Goal: Information Seeking & Learning: Learn about a topic

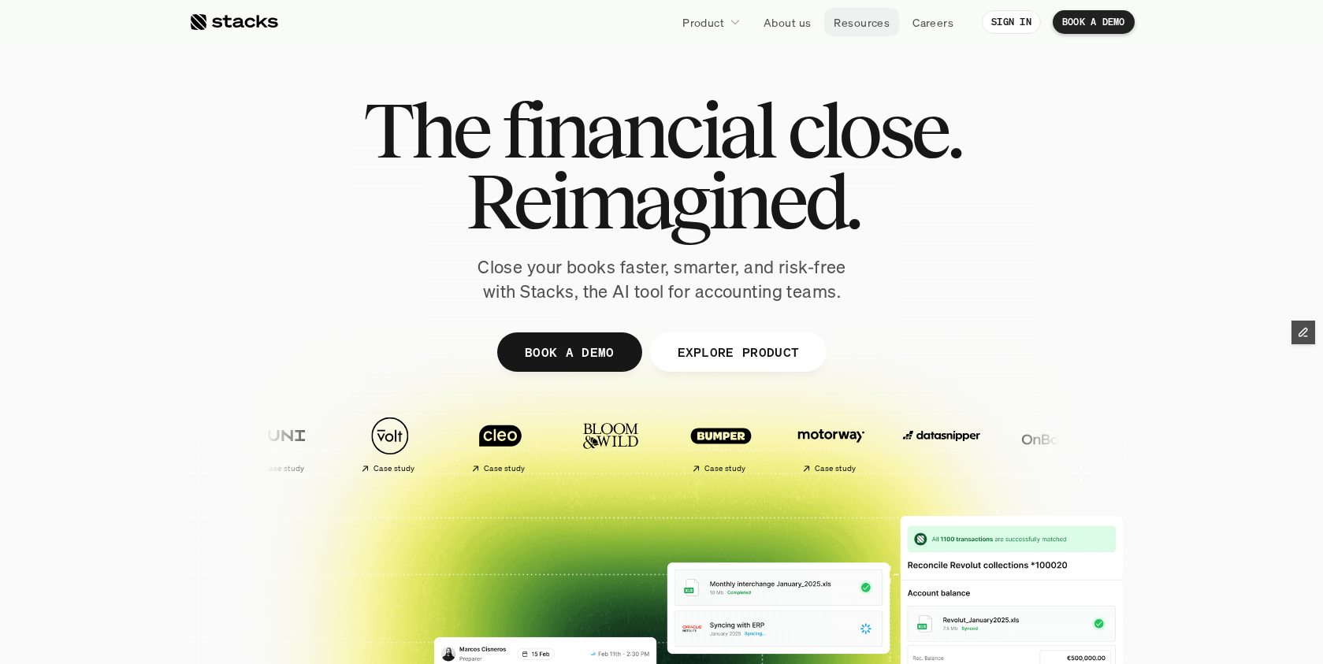
click at [867, 25] on p "Resources" at bounding box center [862, 22] width 56 height 17
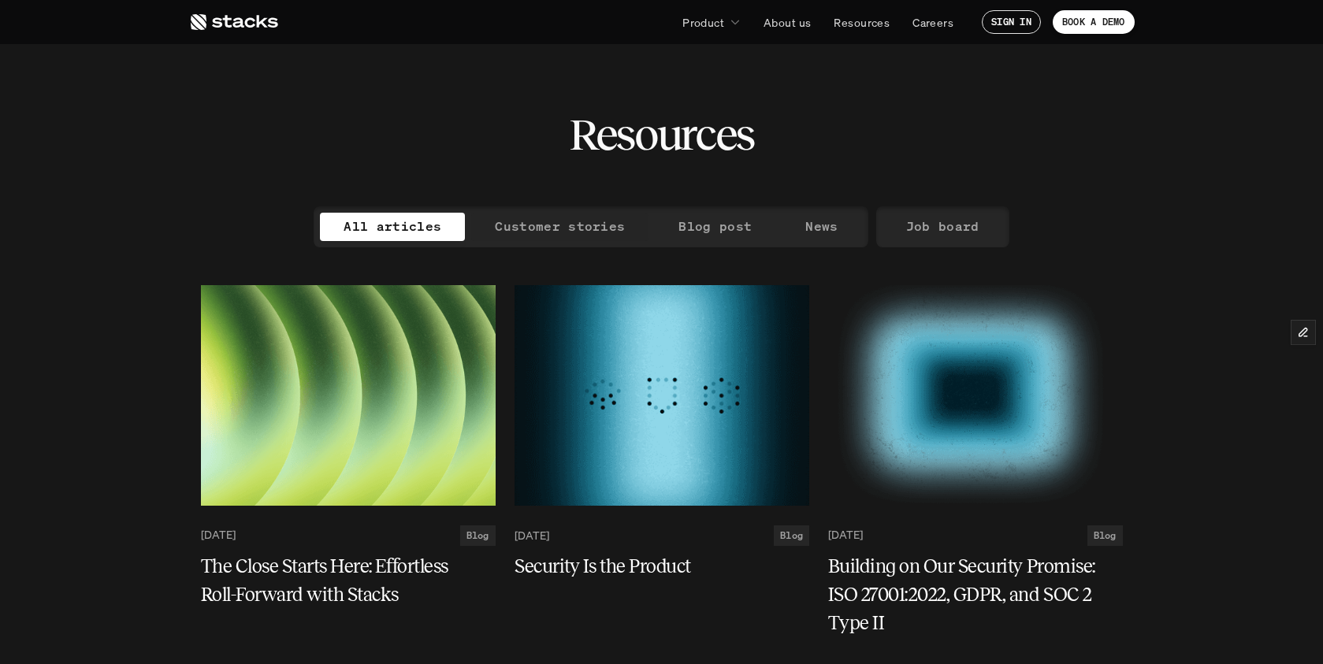
click at [566, 236] on p "Customer stories" at bounding box center [560, 226] width 130 height 23
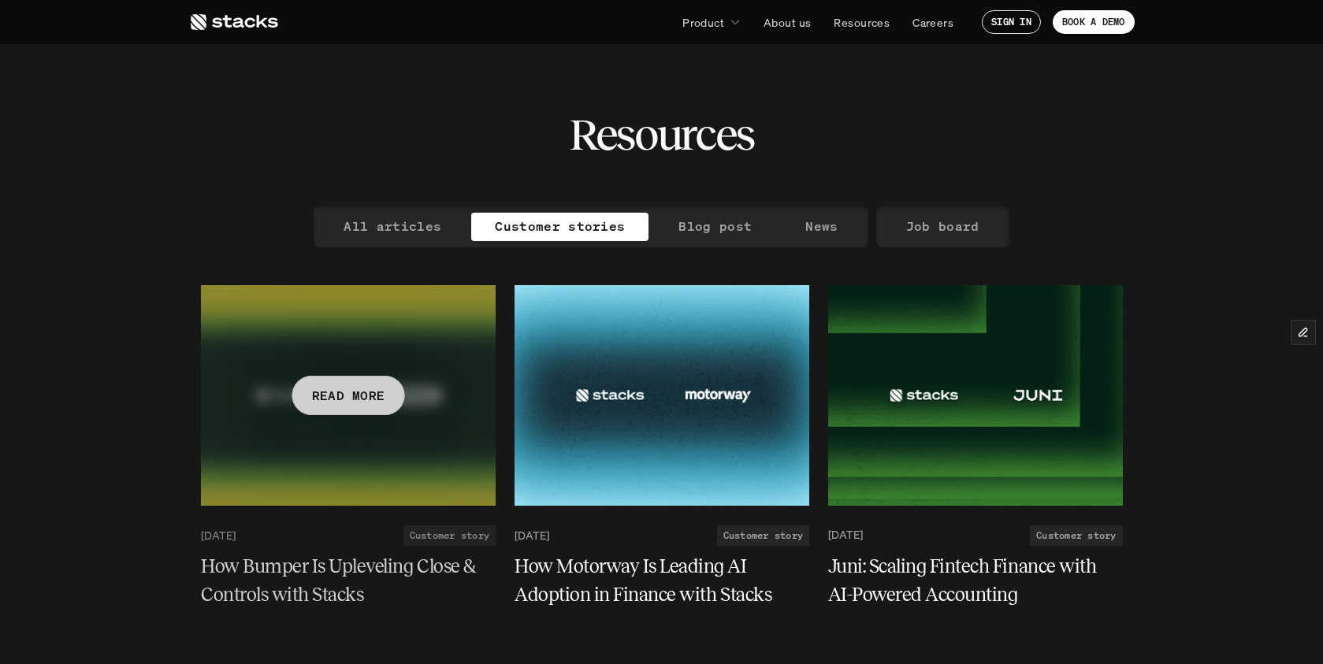
click at [283, 565] on h5 "How Bumper Is Upleveling Close & Controls with Stacks" at bounding box center [339, 580] width 276 height 57
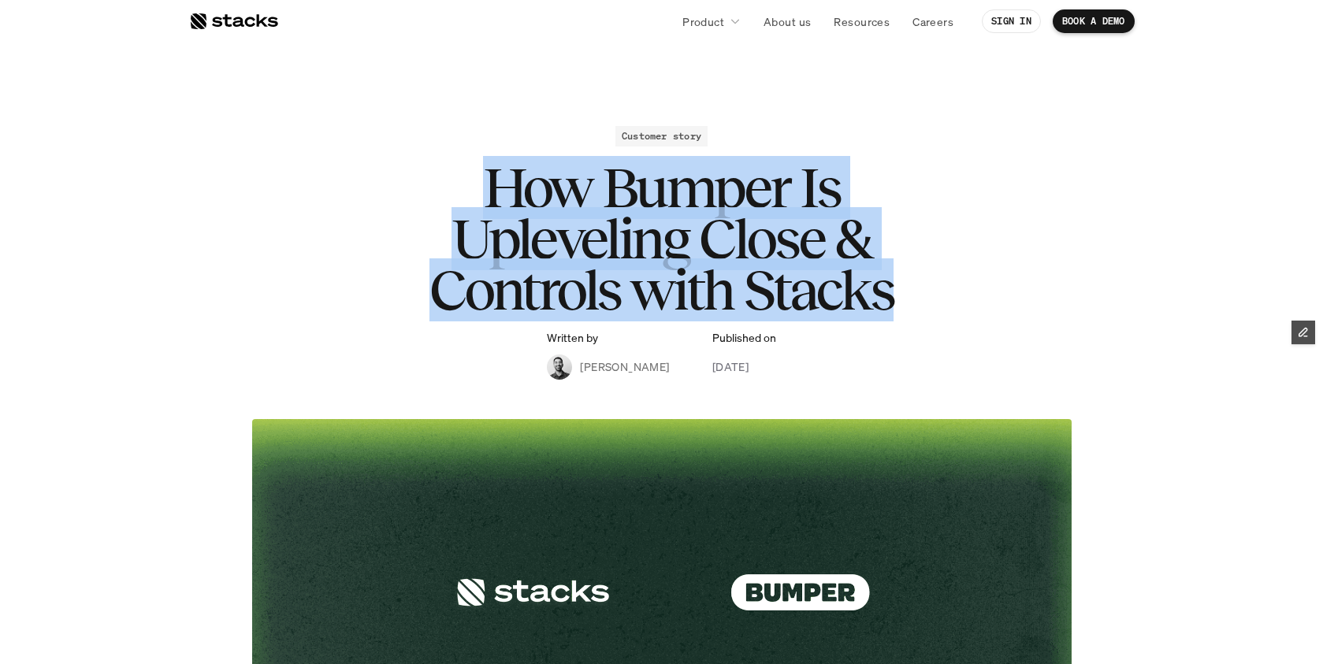
drag, startPoint x: 492, startPoint y: 176, endPoint x: 886, endPoint y: 283, distance: 407.3
click at [886, 283] on h1 "How Bumper Is Upleveling Close & Controls with Stacks" at bounding box center [662, 238] width 630 height 153
copy h1 "How Bumper Is Upleveling Close & Controls with Stacks"
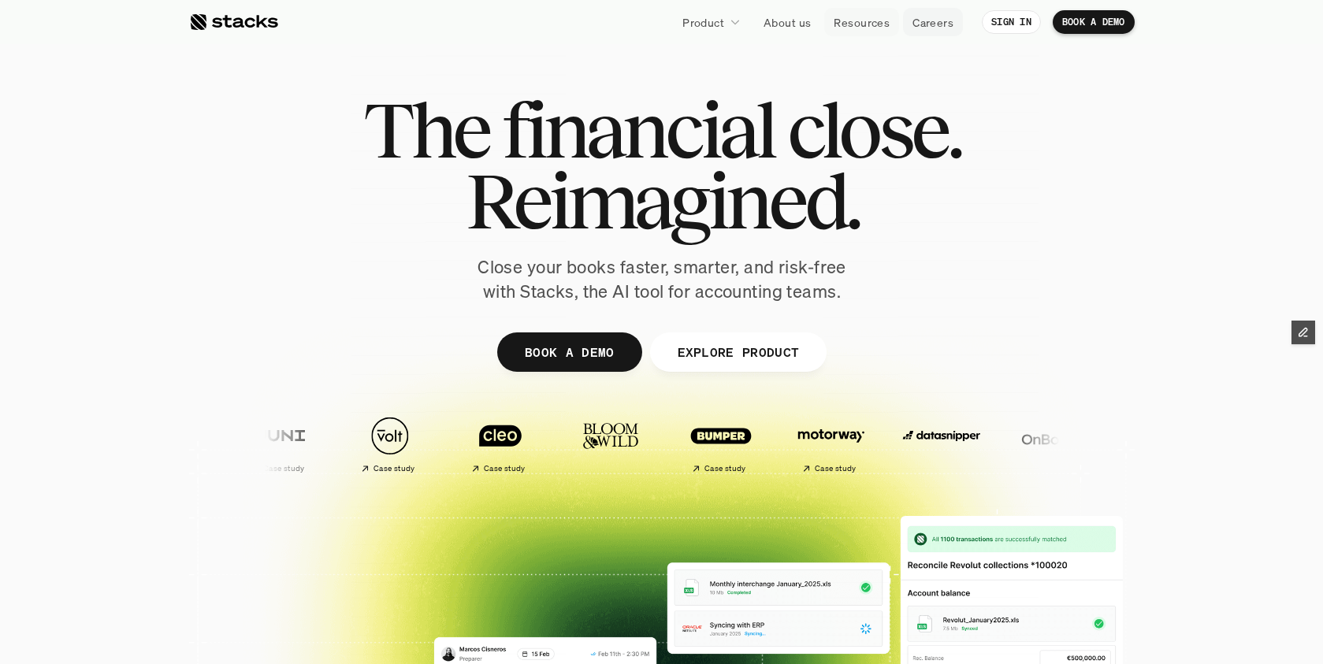
click at [846, 17] on p "Resources" at bounding box center [862, 22] width 56 height 17
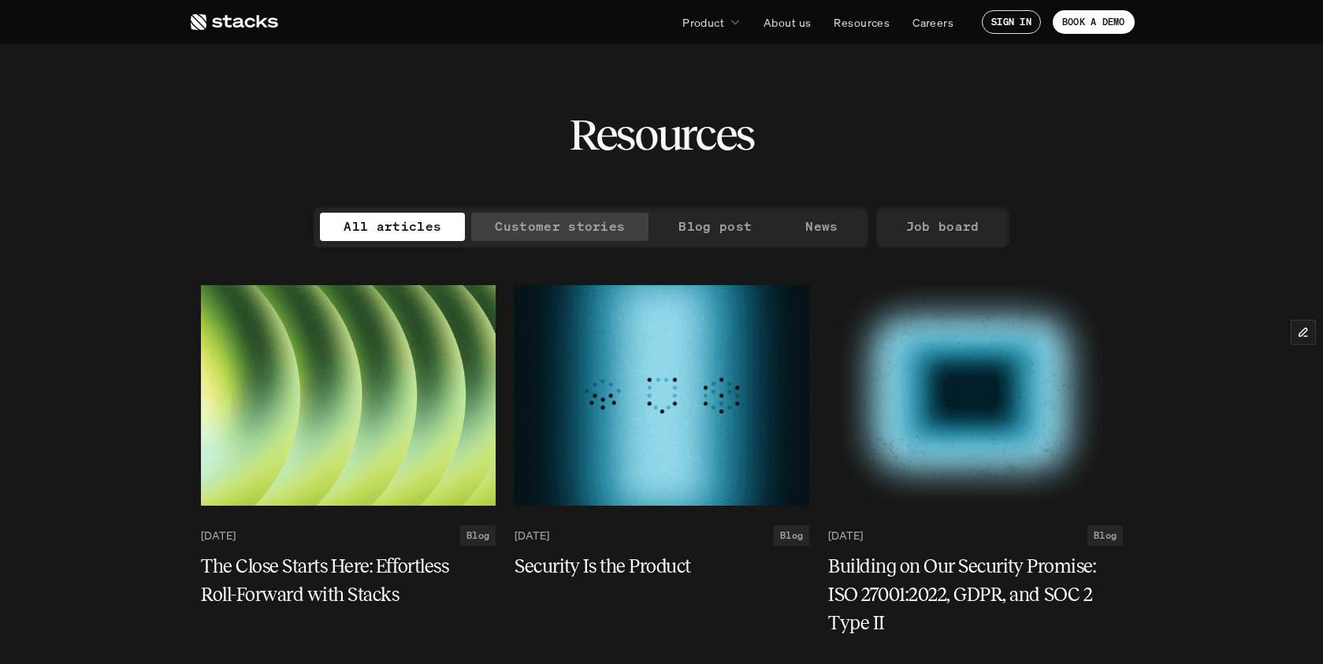
click at [558, 230] on p "Customer stories" at bounding box center [560, 226] width 130 height 23
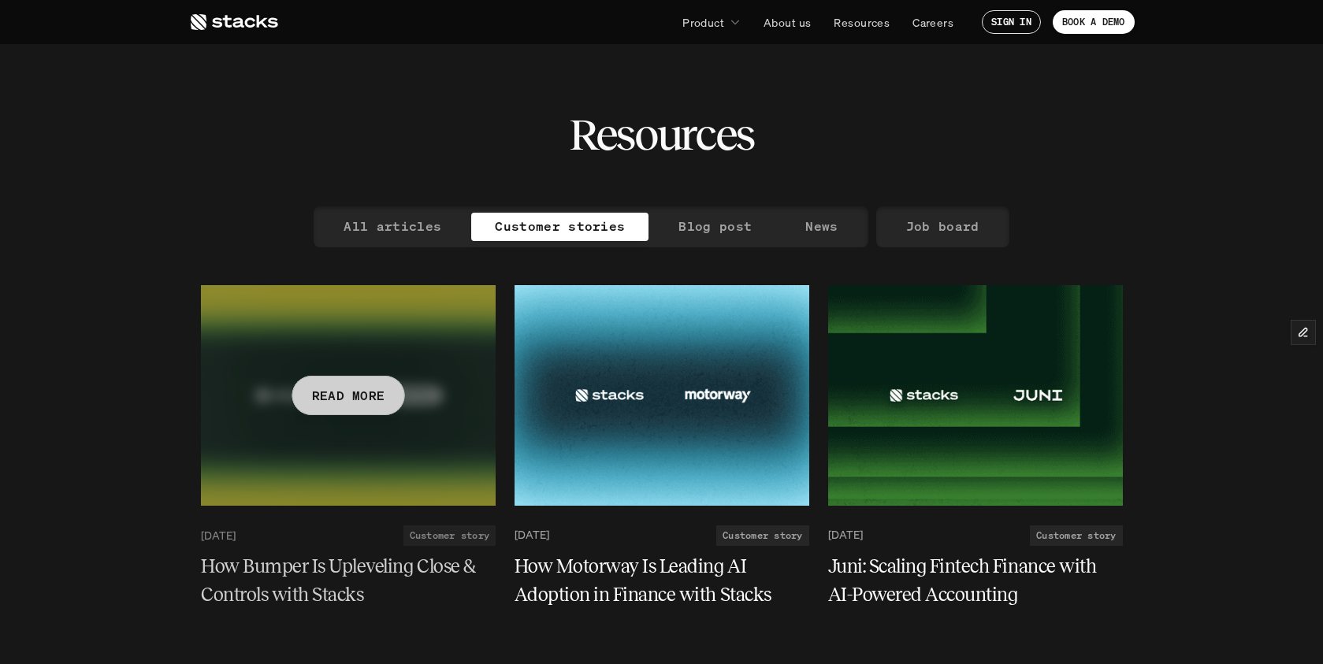
click at [288, 580] on h5 "How Bumper Is Upleveling Close & Controls with Stacks" at bounding box center [339, 580] width 276 height 57
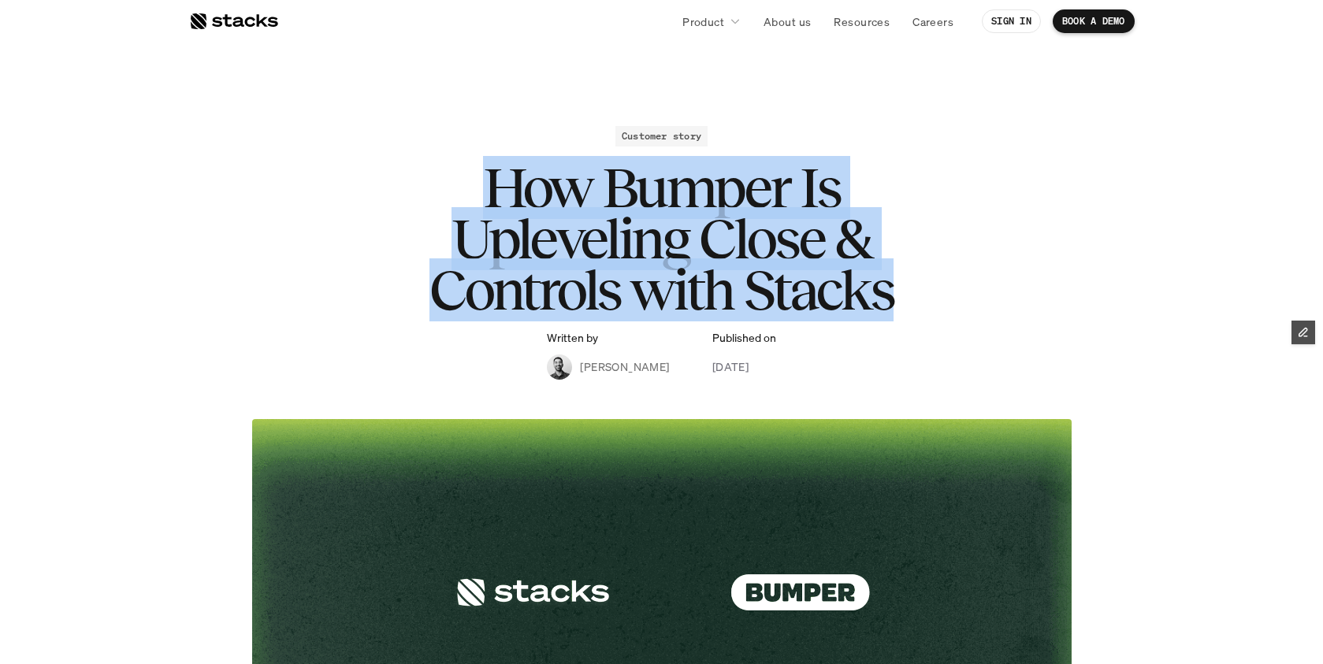
drag, startPoint x: 505, startPoint y: 190, endPoint x: 909, endPoint y: 282, distance: 414.6
click at [909, 282] on h1 "How Bumper Is Upleveling Close & Controls with Stacks" at bounding box center [662, 238] width 630 height 153
copy h1 "How Bumper Is Upleveling Close & Controls with Stacks"
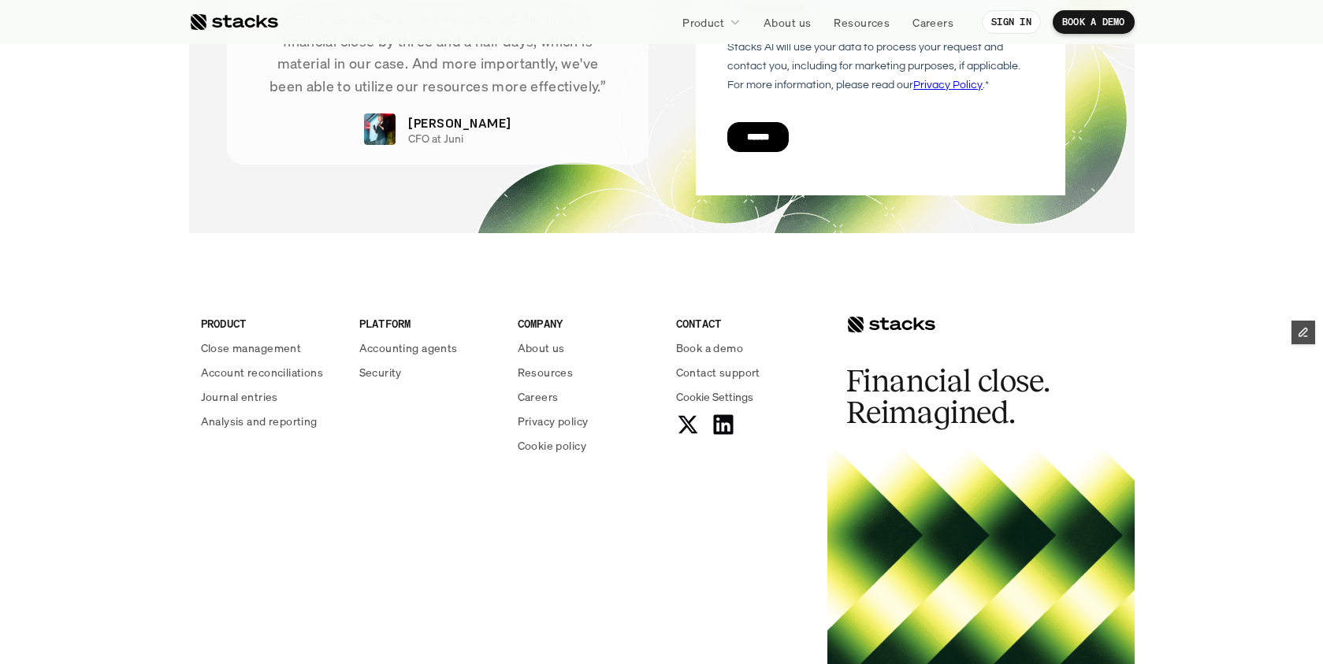
scroll to position [5707, 0]
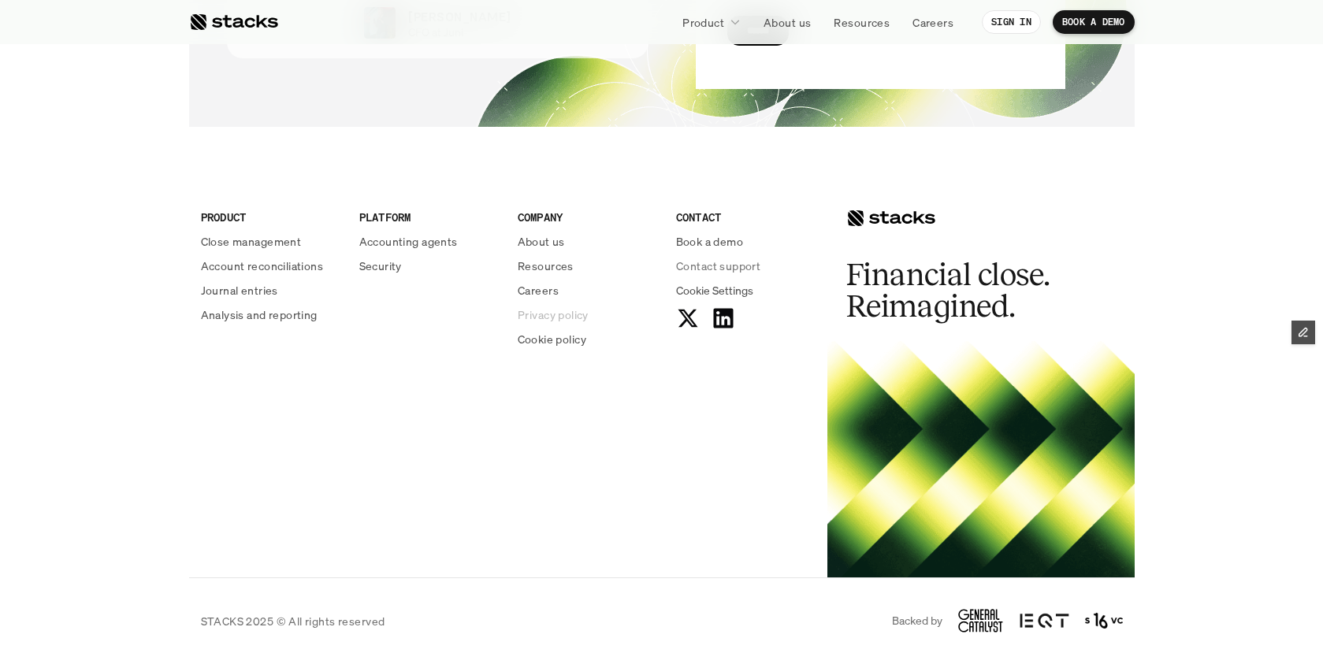
click at [550, 318] on p "Privacy policy" at bounding box center [553, 314] width 71 height 17
